Goal: Transaction & Acquisition: Purchase product/service

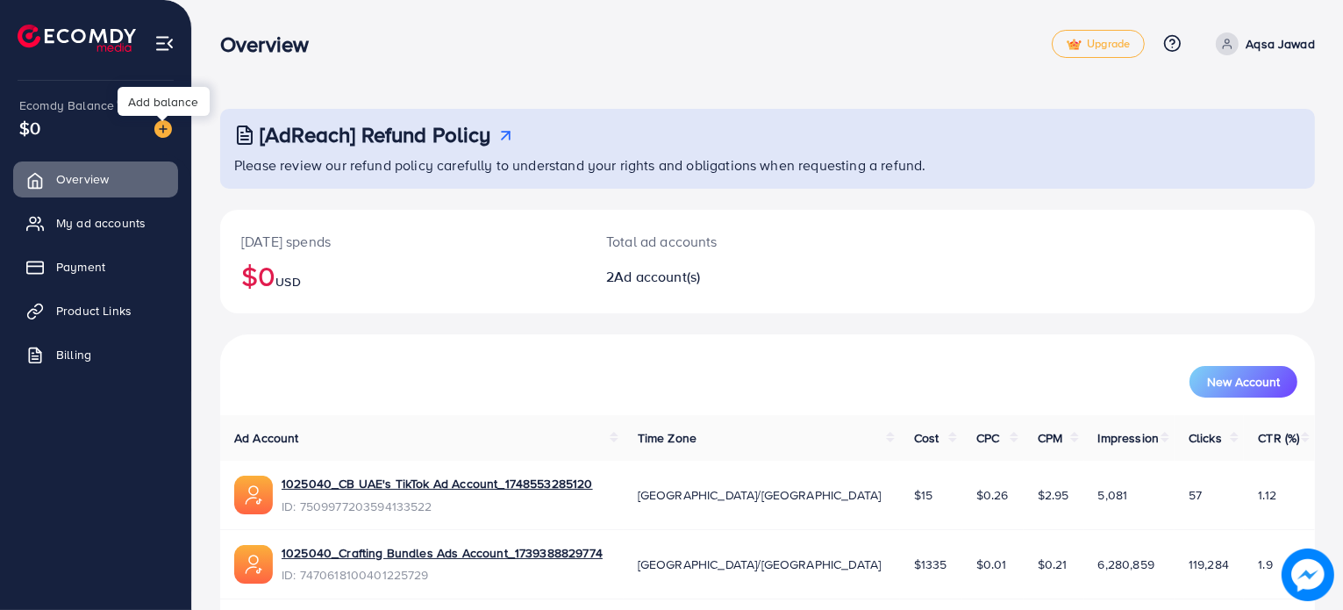
click at [163, 132] on img at bounding box center [163, 129] width 18 height 18
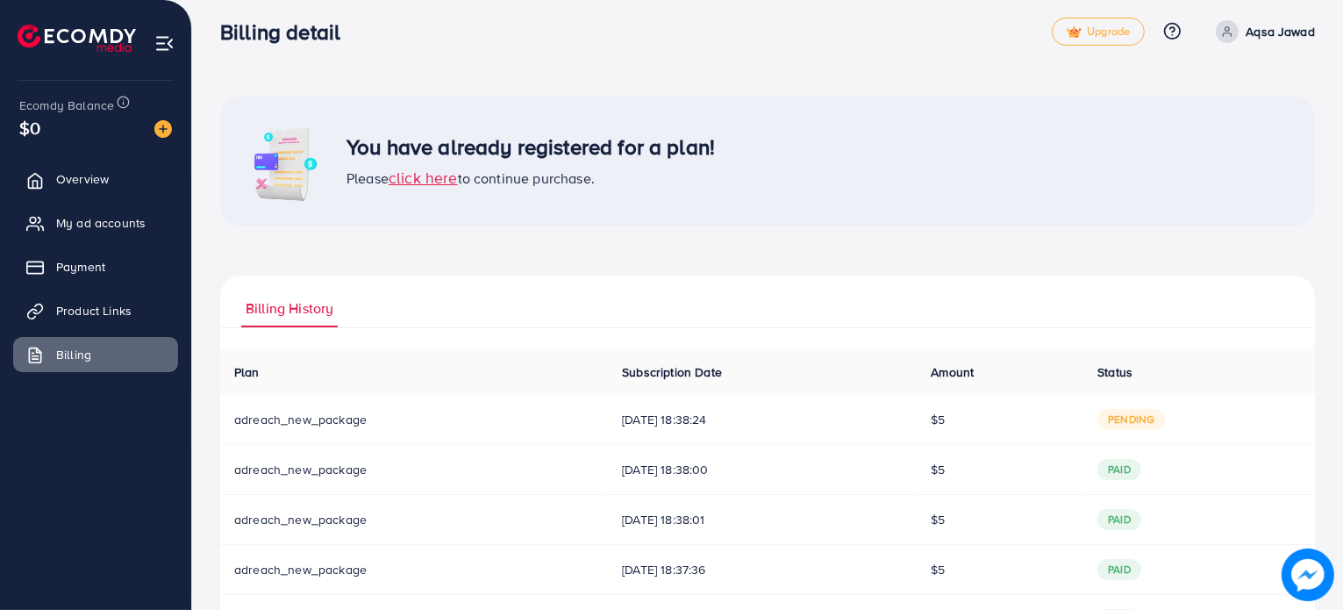
scroll to position [14, 0]
click at [423, 171] on span "click here" at bounding box center [423, 176] width 69 height 22
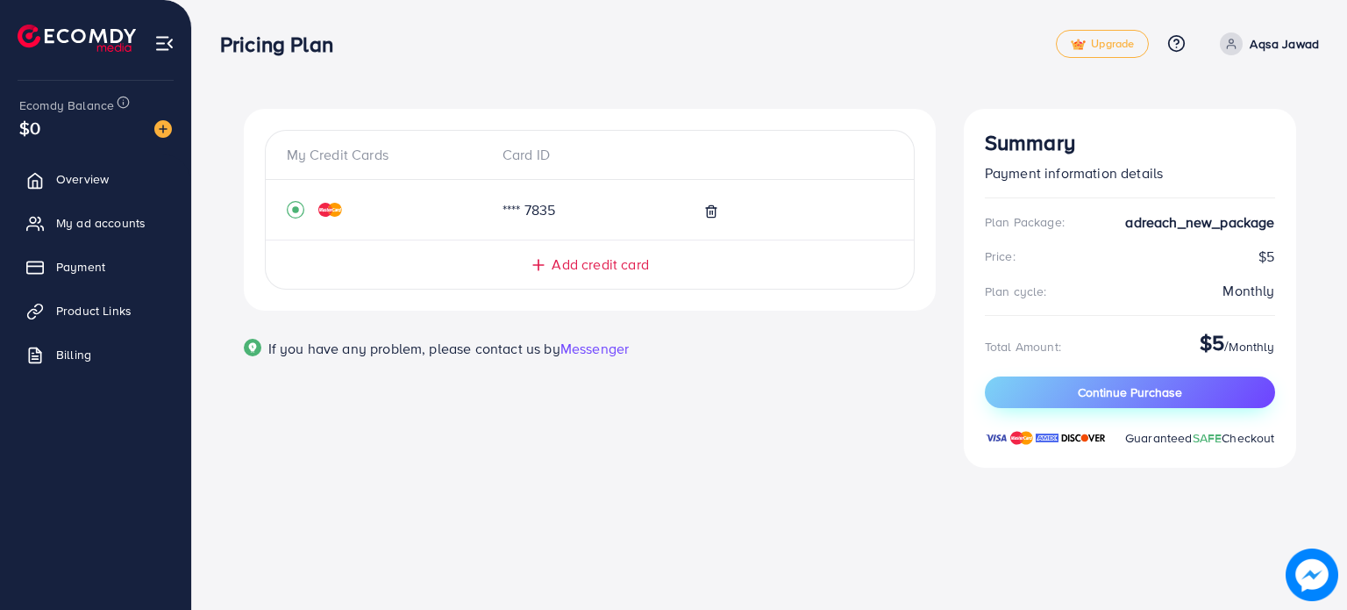
click at [1041, 386] on button "Continue Purchase" at bounding box center [1130, 392] width 290 height 32
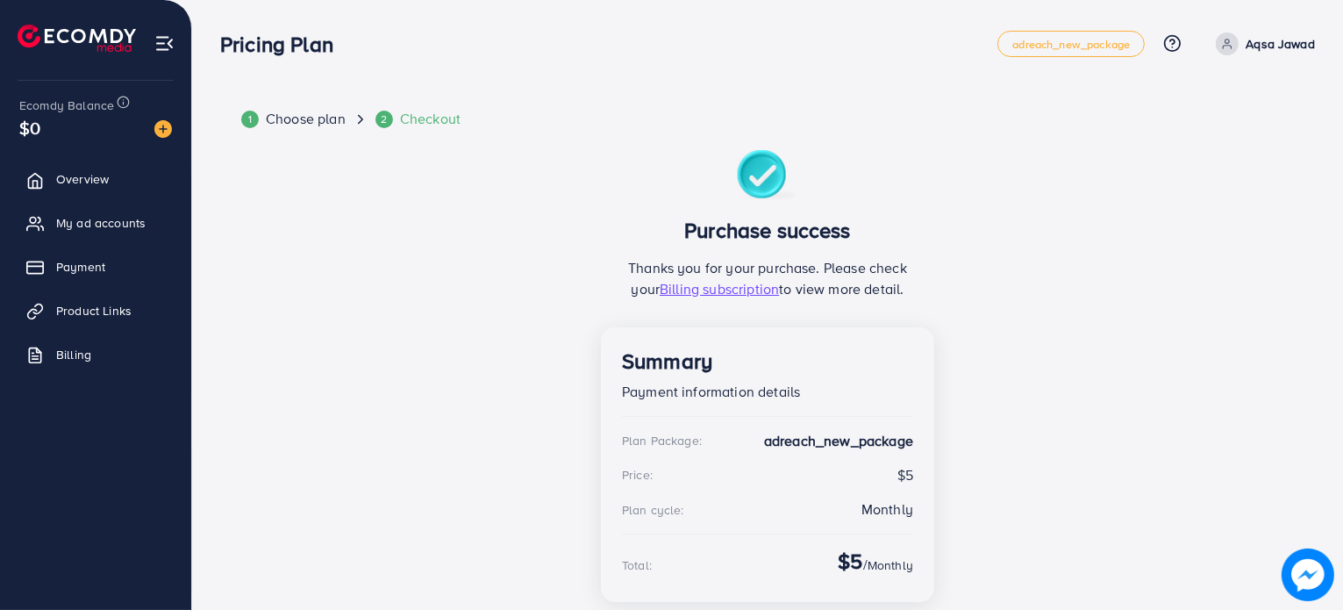
scroll to position [86, 0]
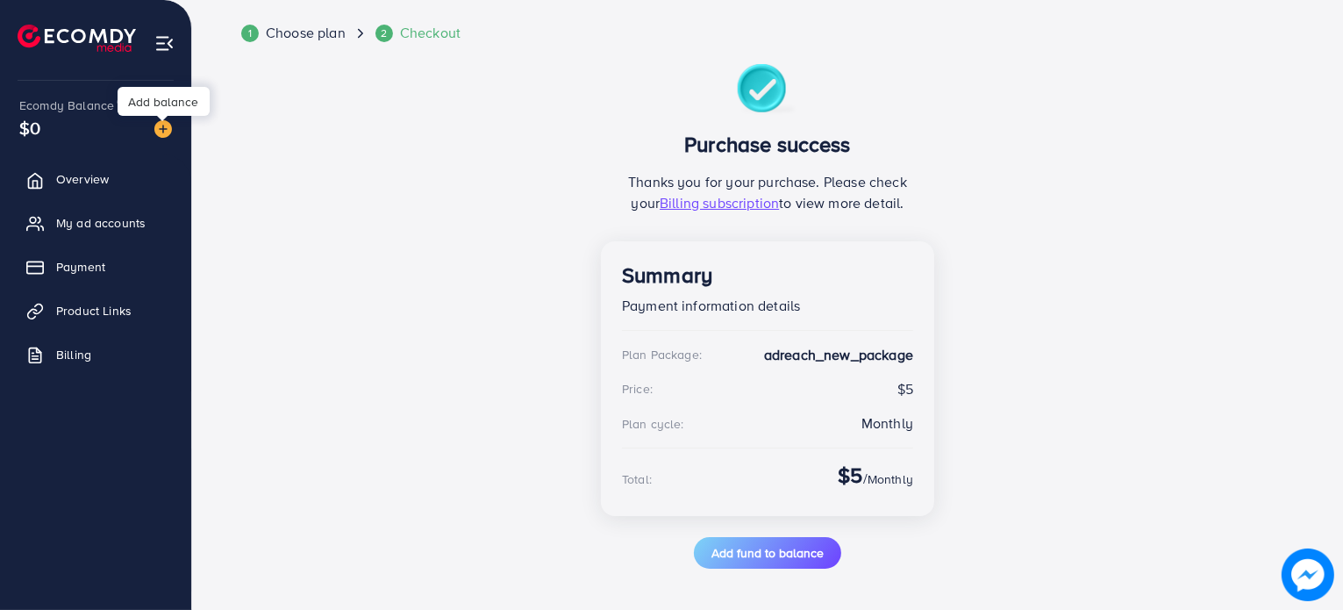
click at [159, 125] on img at bounding box center [163, 129] width 18 height 18
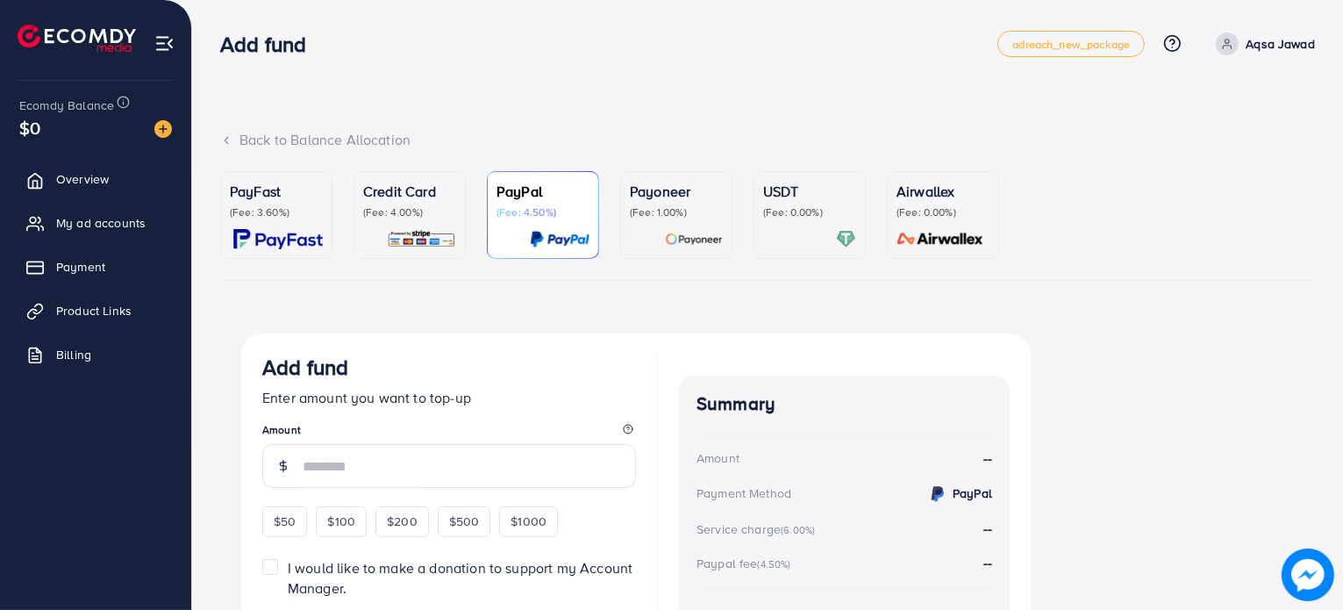
click at [318, 218] on p "(Fee: 3.60%)" at bounding box center [276, 212] width 93 height 14
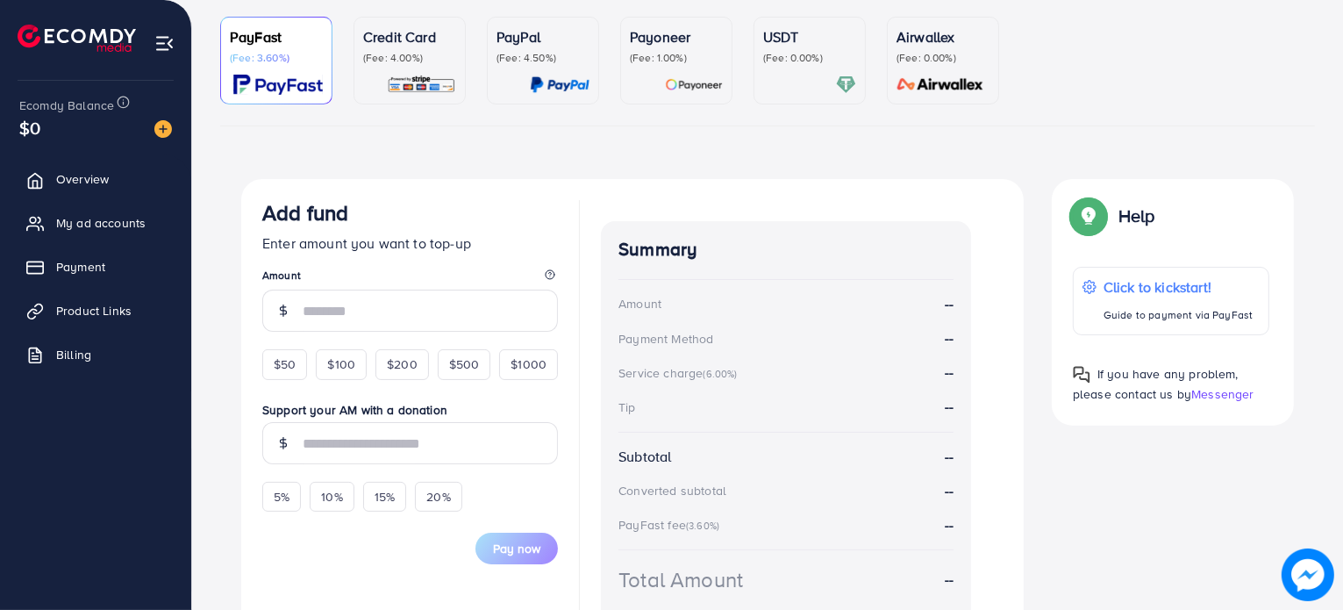
scroll to position [182, 0]
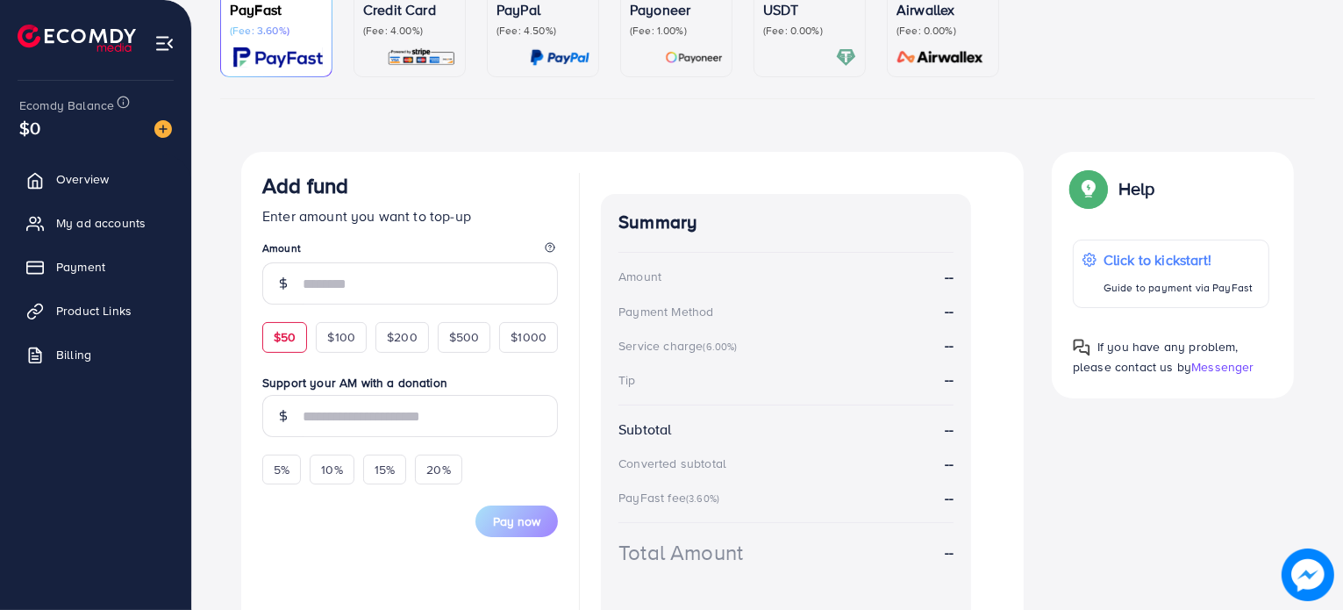
click at [286, 341] on span "$50" at bounding box center [285, 337] width 22 height 18
type input "**"
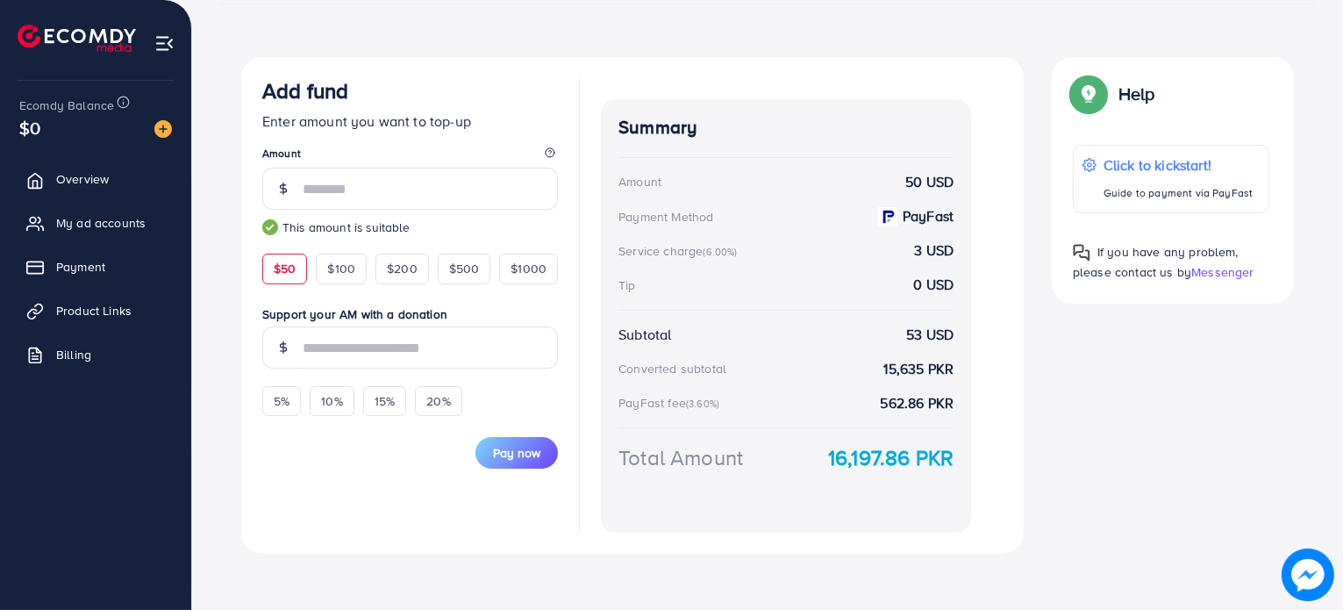
scroll to position [282, 0]
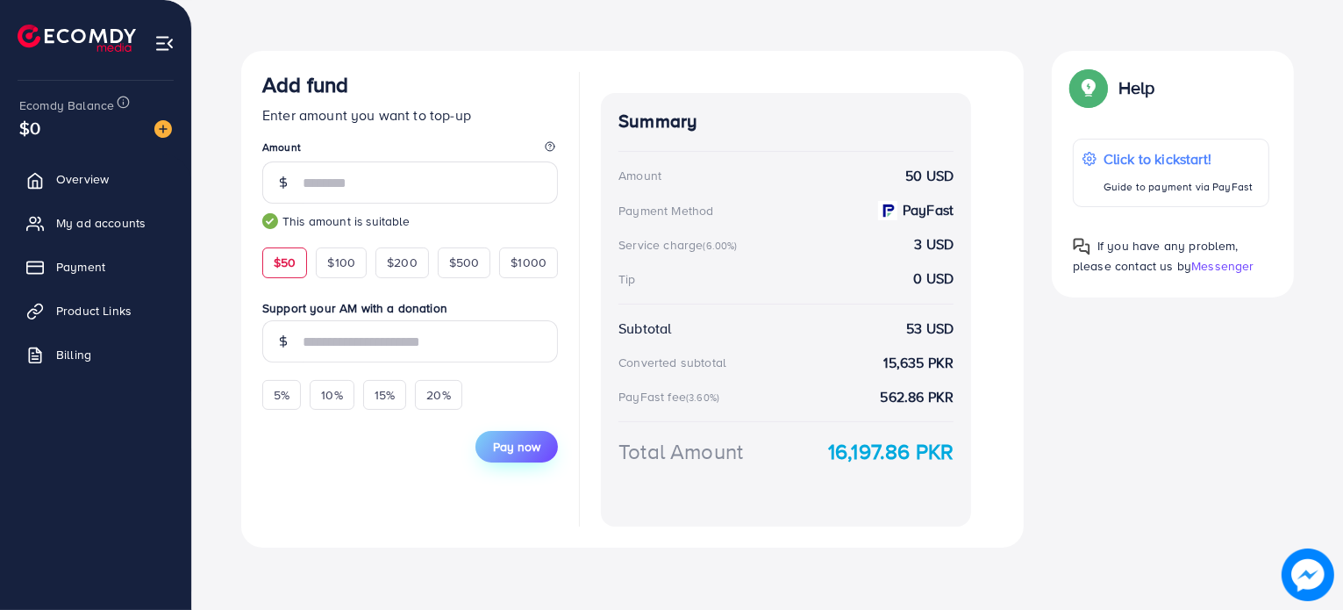
click at [516, 443] on span "Pay now" at bounding box center [516, 447] width 47 height 18
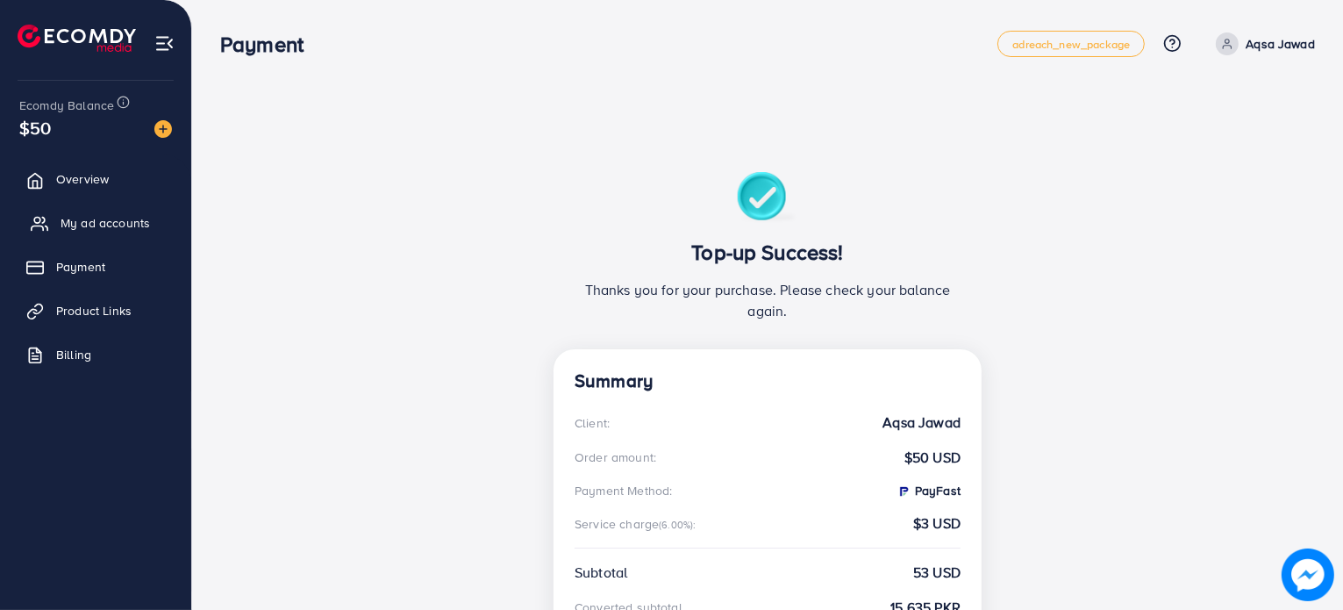
click at [82, 224] on span "My ad accounts" at bounding box center [105, 223] width 89 height 18
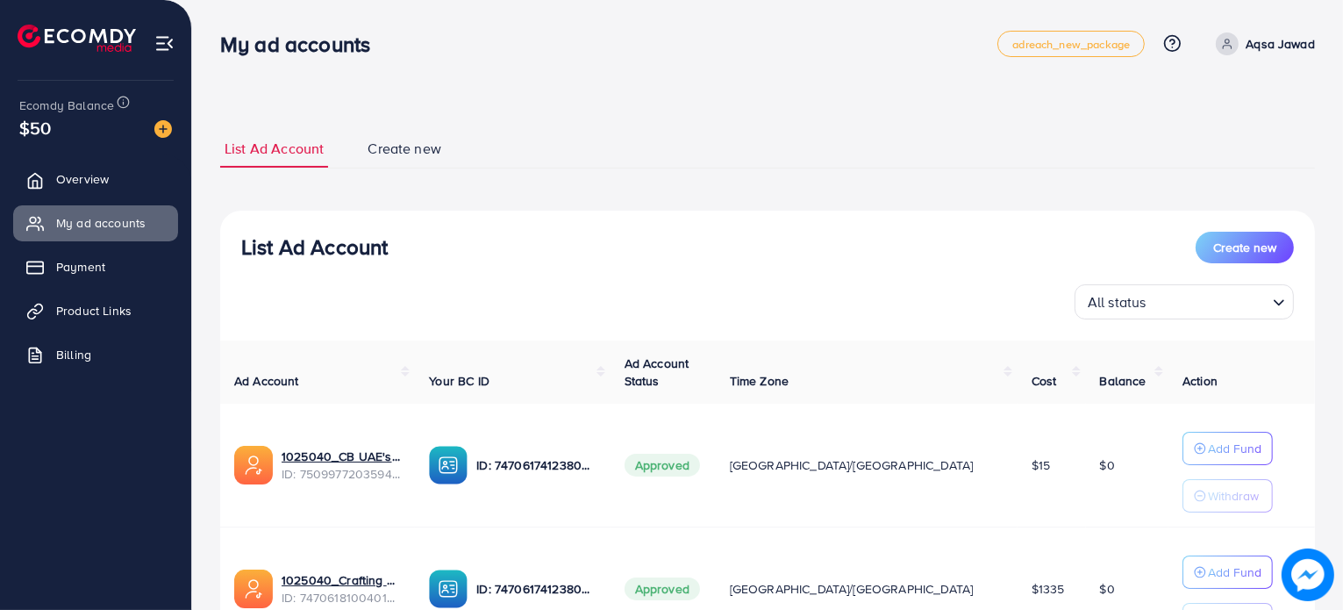
scroll to position [165, 0]
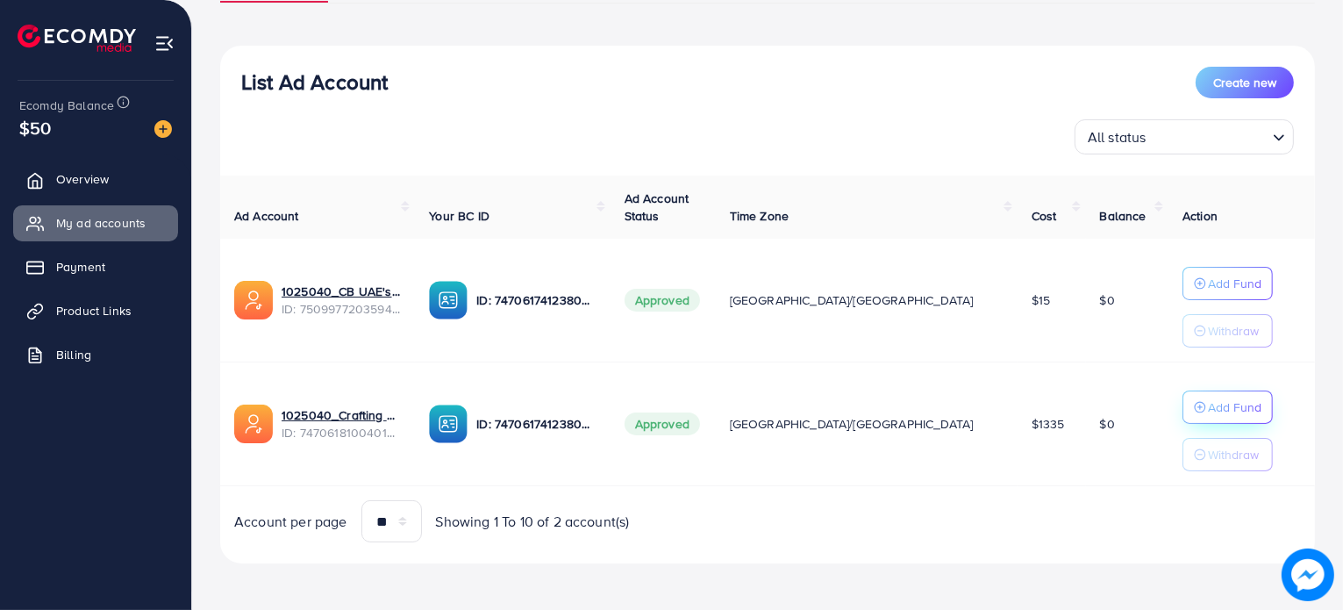
click at [1208, 294] on p "Add Fund" at bounding box center [1235, 283] width 54 height 21
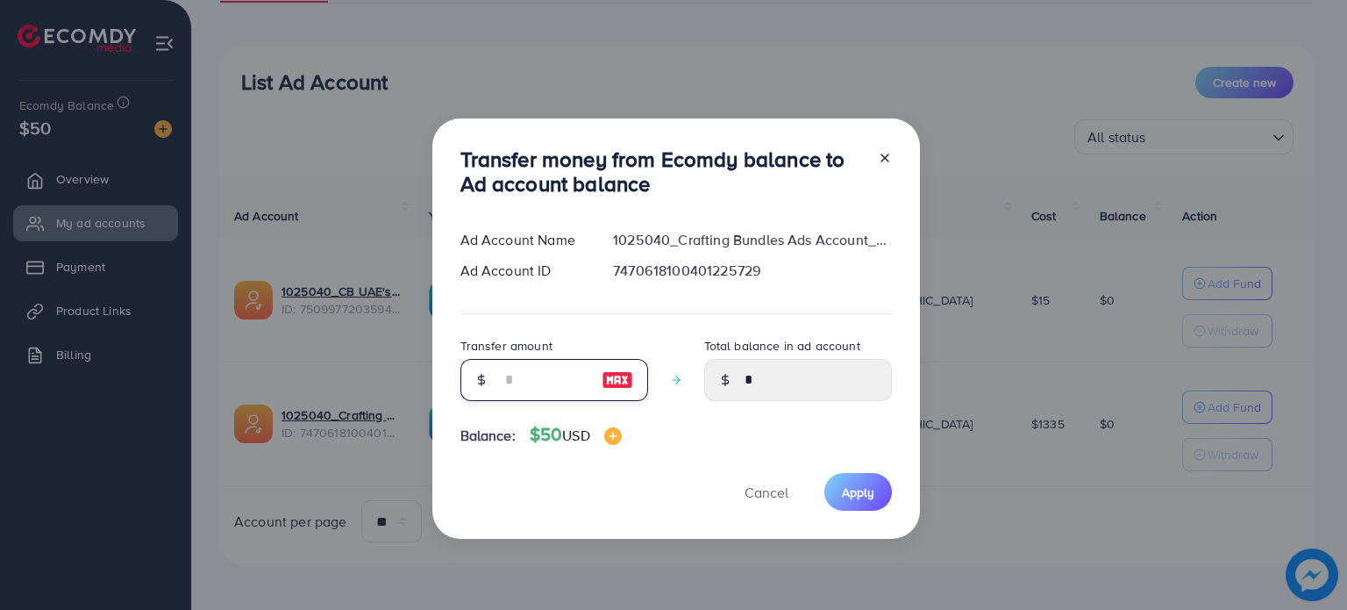
click at [540, 376] on input "number" at bounding box center [545, 380] width 88 height 42
type input "*"
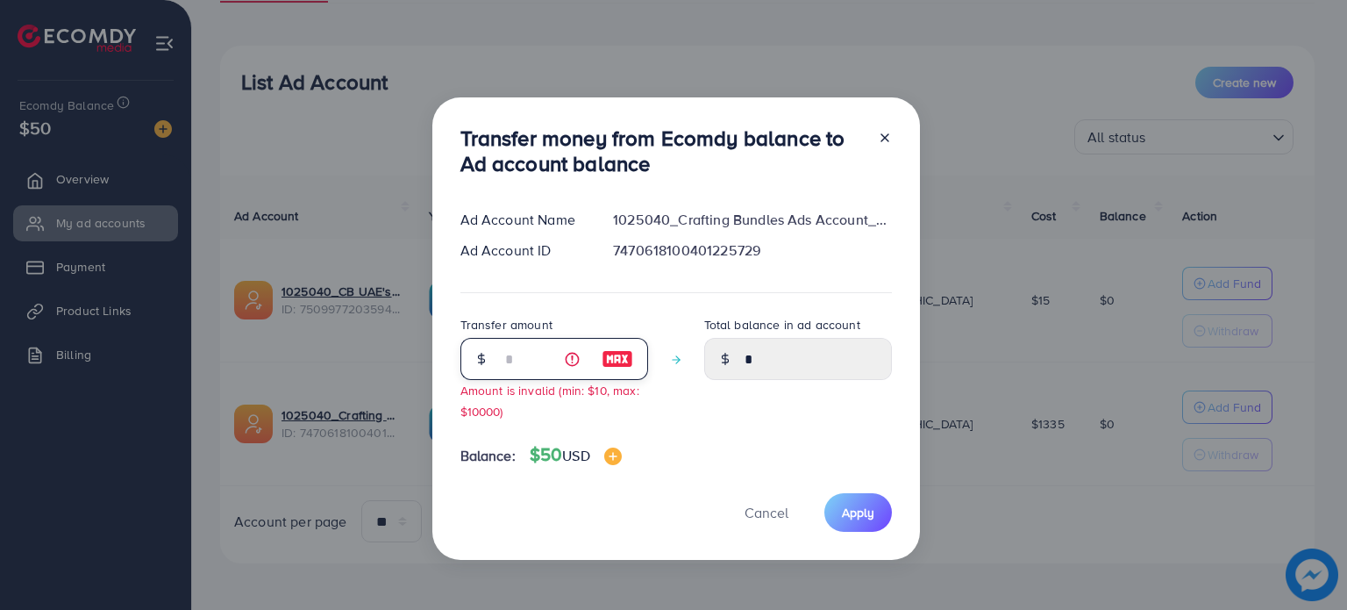
type input "****"
type input "**"
type input "*****"
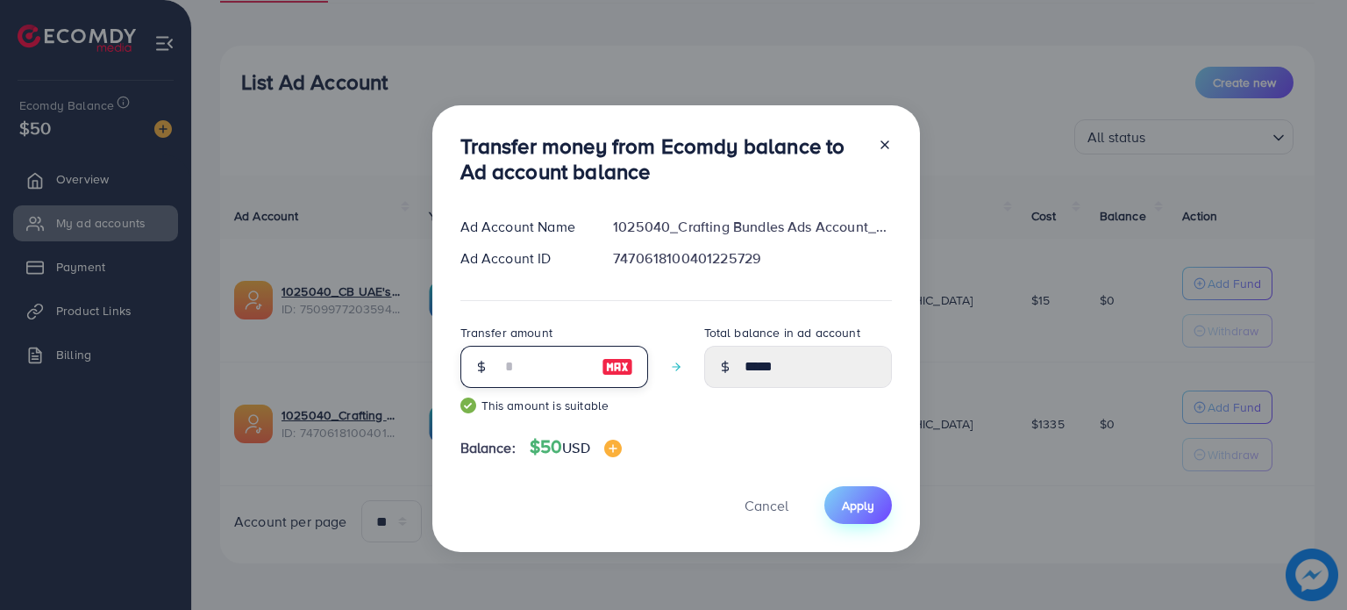
type input "**"
click at [860, 492] on button "Apply" at bounding box center [858, 505] width 68 height 38
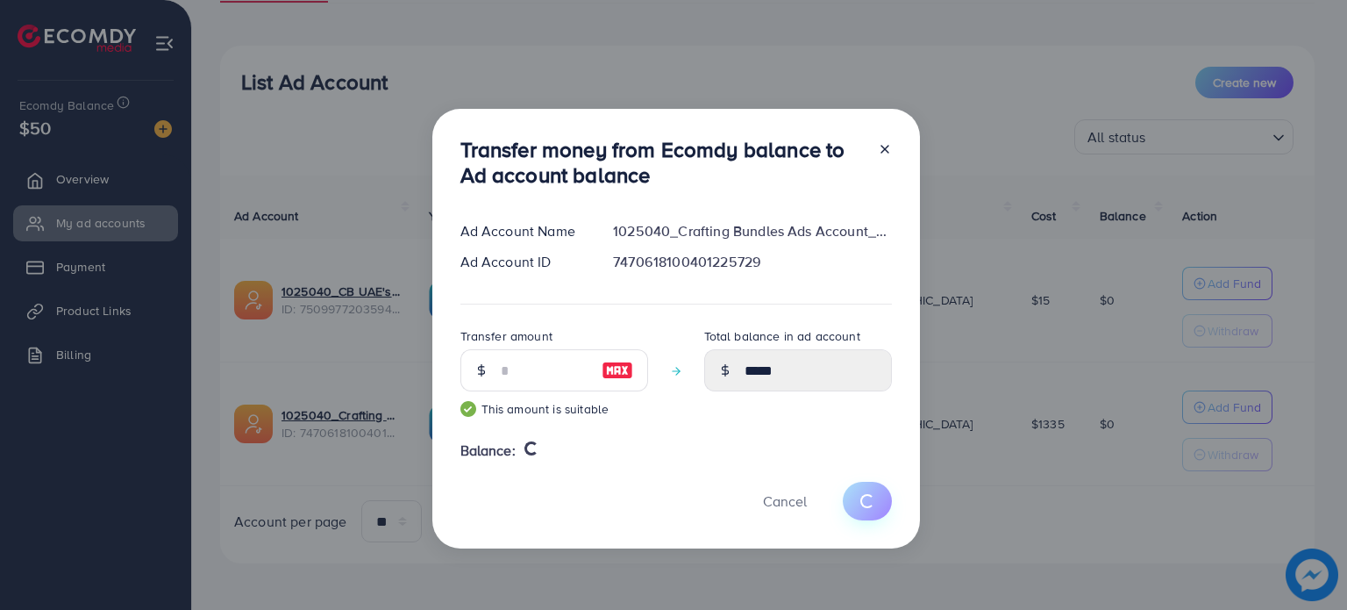
type input "*"
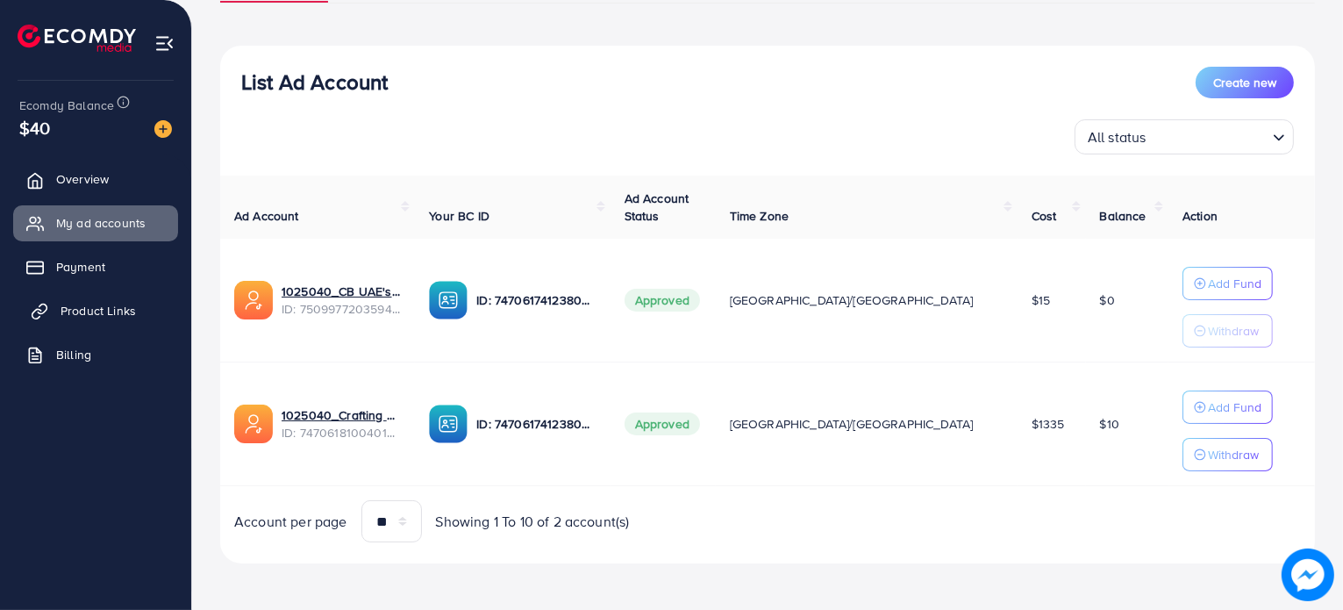
click at [61, 302] on span "Product Links" at bounding box center [98, 311] width 75 height 18
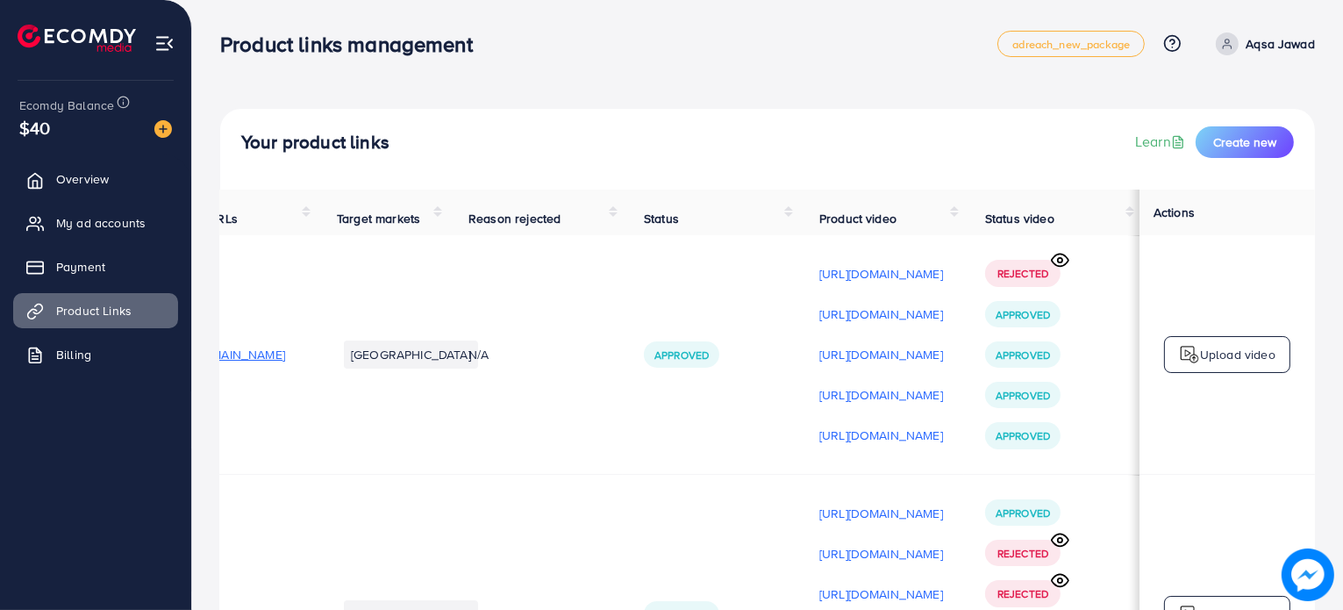
scroll to position [0, 299]
click at [1231, 348] on div "Upload video" at bounding box center [1227, 354] width 126 height 37
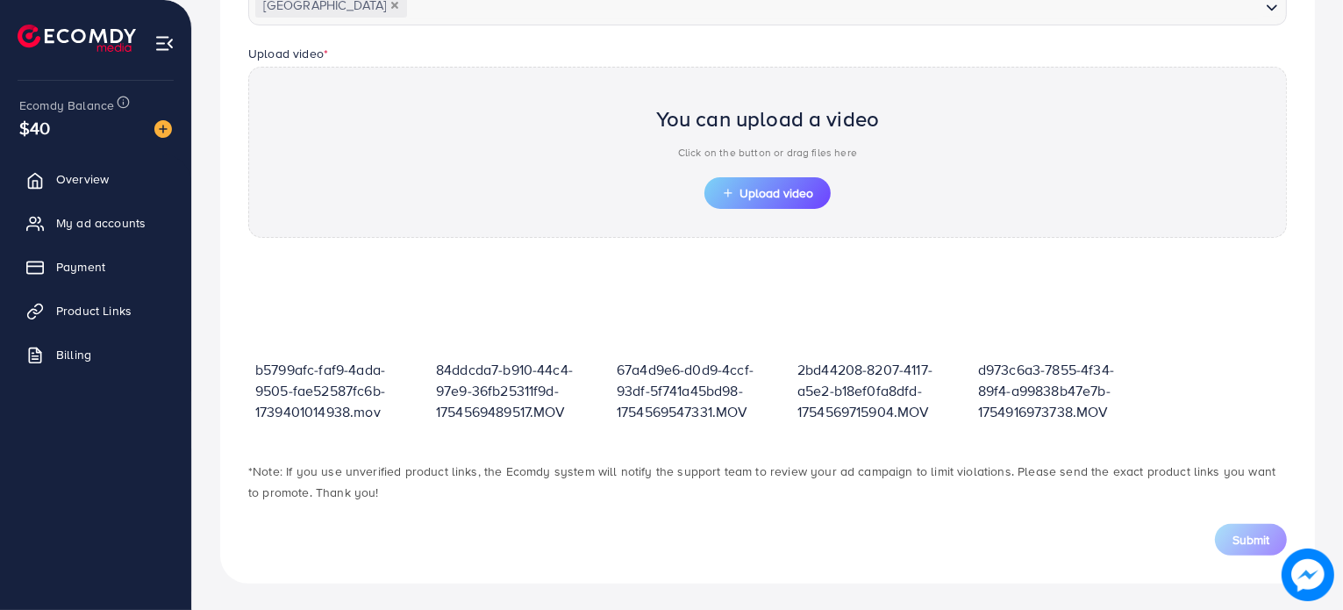
click at [756, 214] on div "You can upload a video Click on the button or drag files here Upload video" at bounding box center [767, 152] width 1039 height 171
click at [753, 187] on span "Upload video" at bounding box center [767, 193] width 91 height 12
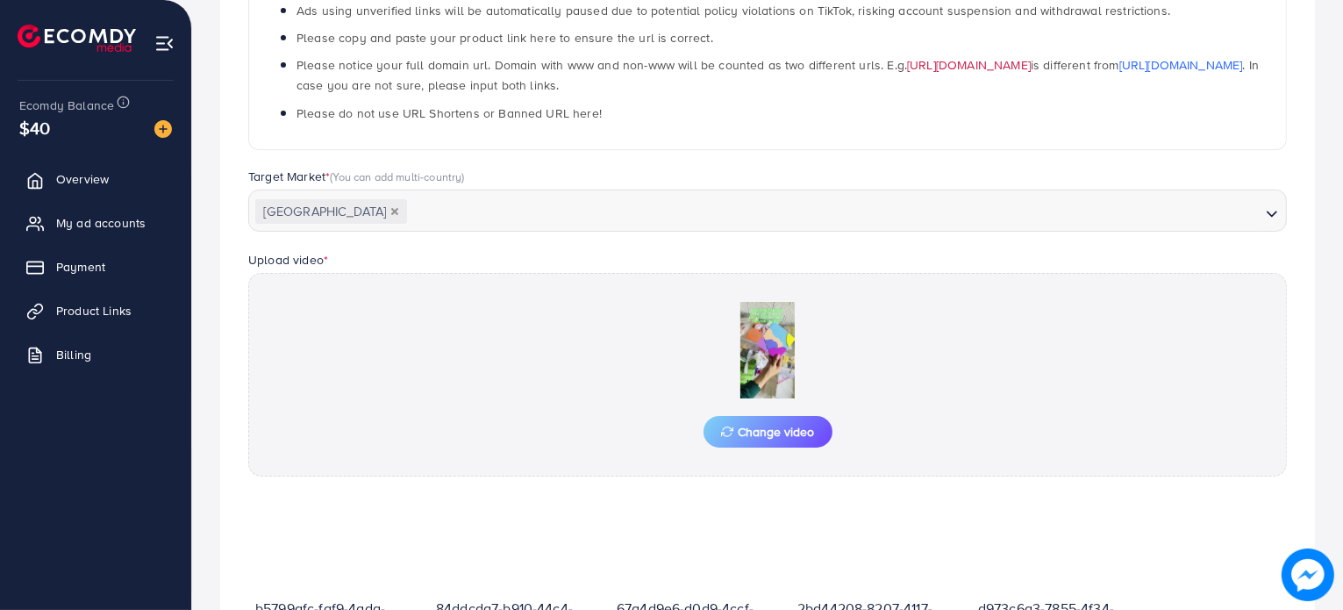
scroll to position [575, 0]
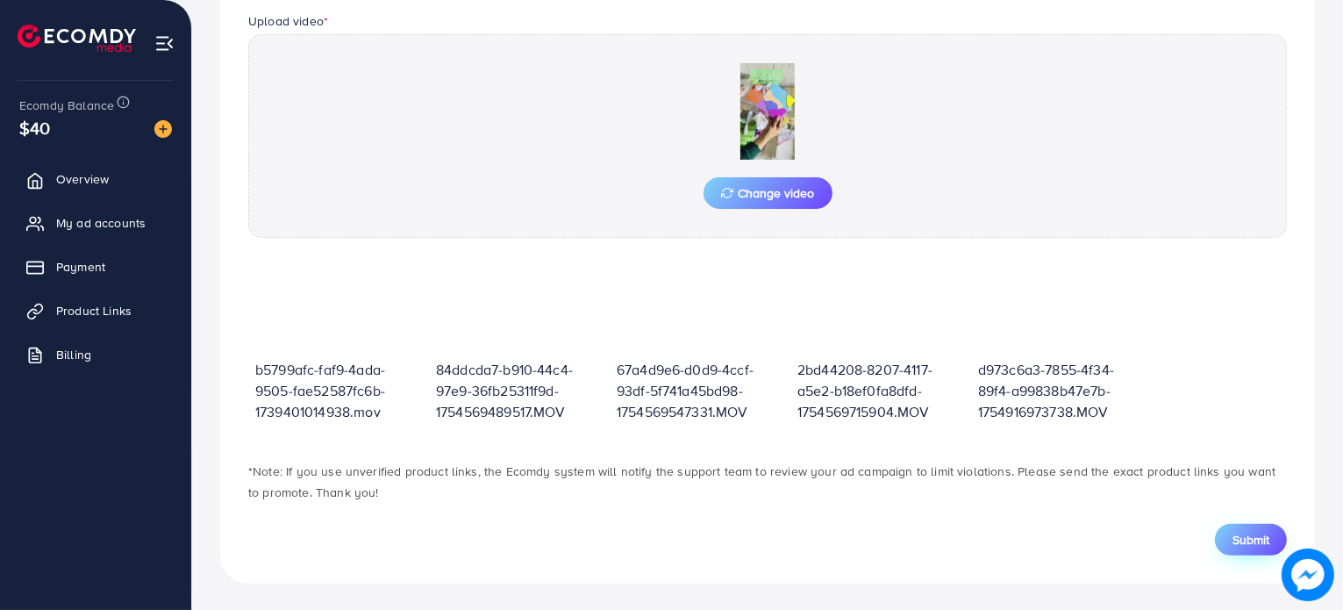
click at [1248, 545] on span "Submit" at bounding box center [1250, 540] width 37 height 18
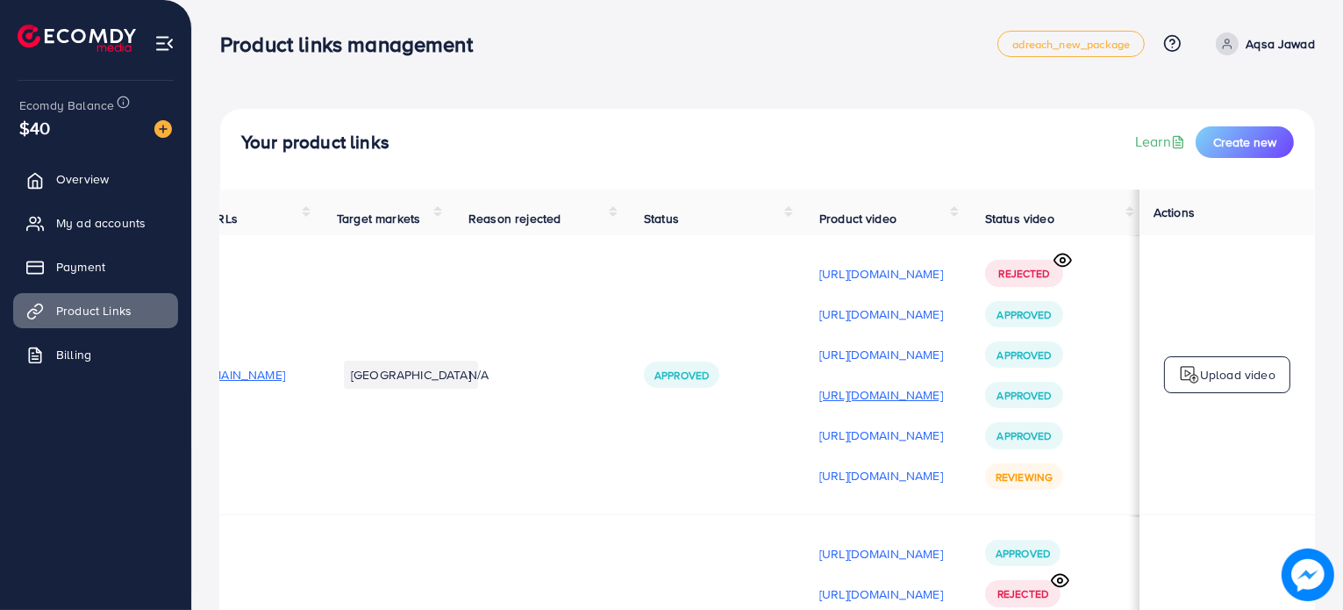
scroll to position [0, 299]
